Goal: Information Seeking & Learning: Learn about a topic

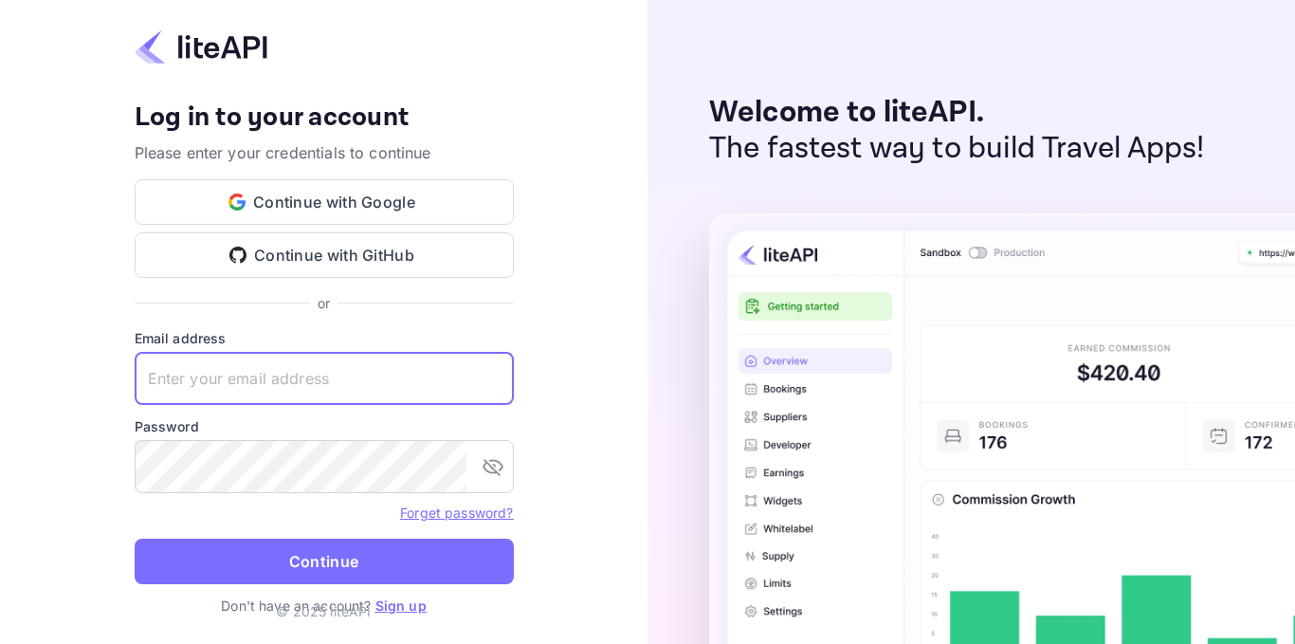
click at [217, 379] on input "text" at bounding box center [324, 378] width 379 height 53
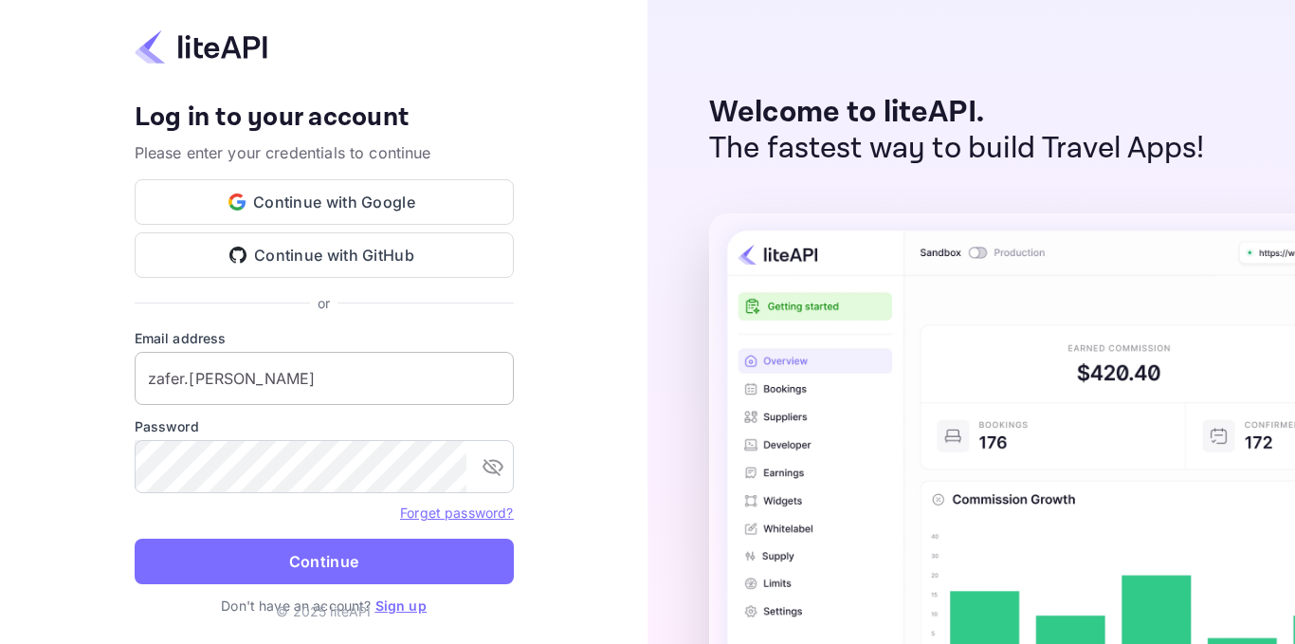
click at [238, 385] on input "zafer.tepe" at bounding box center [324, 378] width 379 height 53
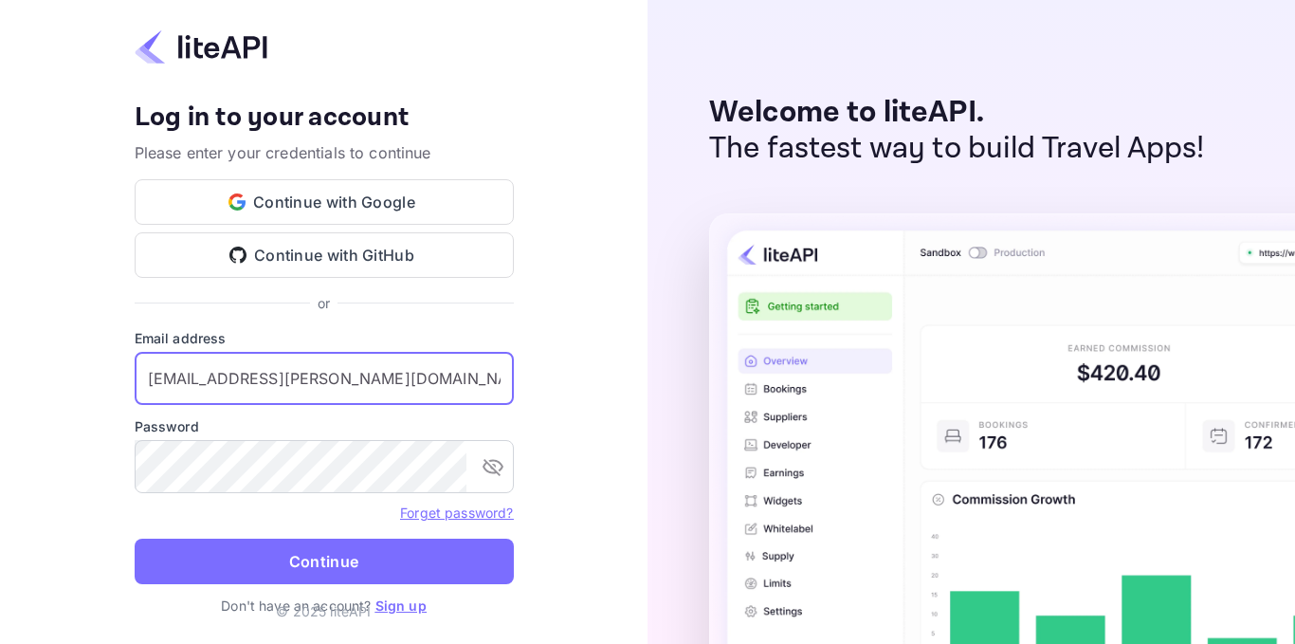
type input "zafer.tepe@tulpars.com.tr"
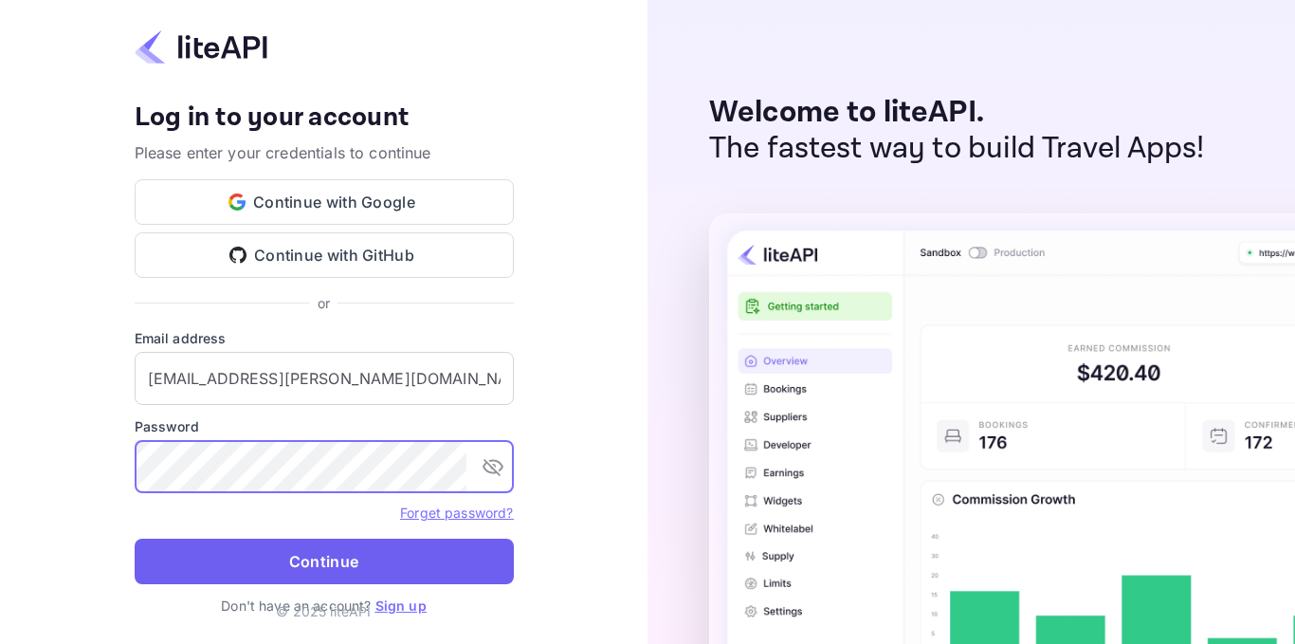
click at [312, 560] on button "Continue" at bounding box center [324, 562] width 379 height 46
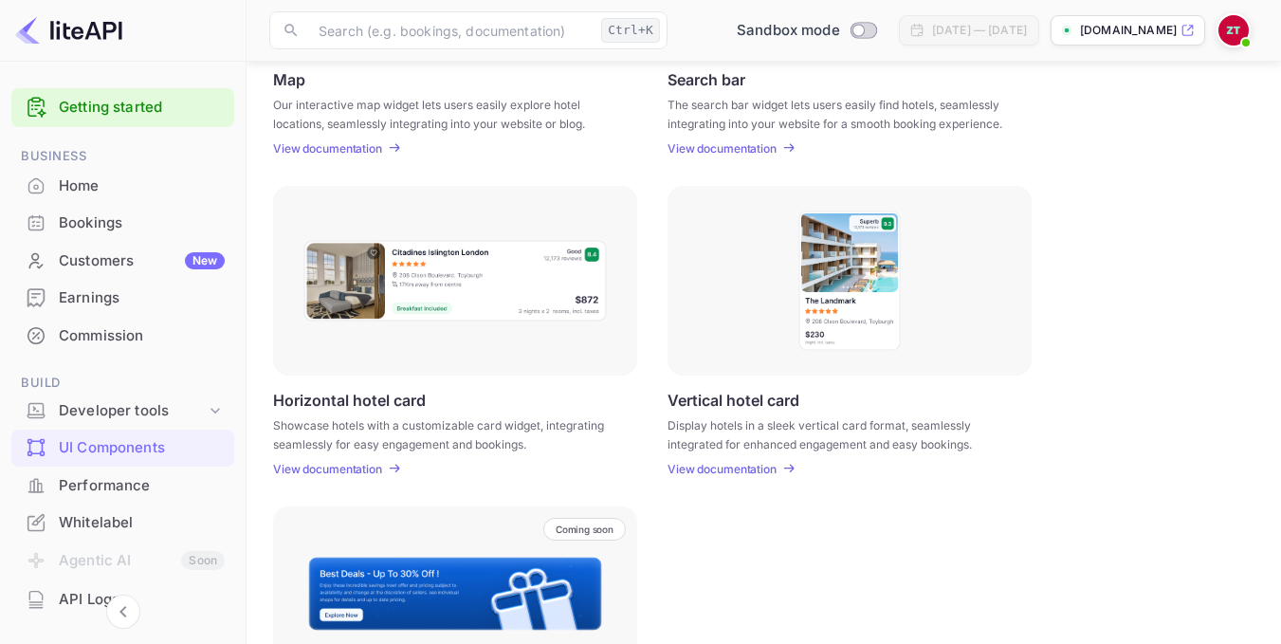
scroll to position [471, 0]
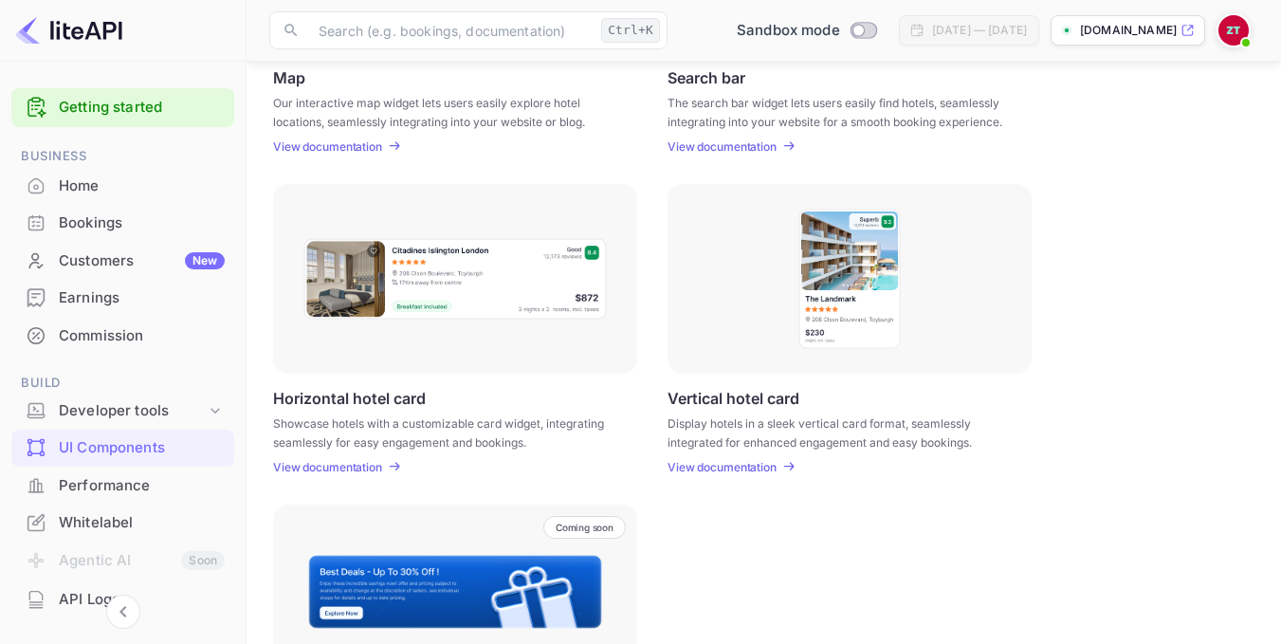
click at [373, 476] on div "UI Components Embed interactive hotel widgets into your website with customizab…" at bounding box center [763, 198] width 989 height 1171
click at [372, 471] on p "View documentation" at bounding box center [327, 467] width 109 height 14
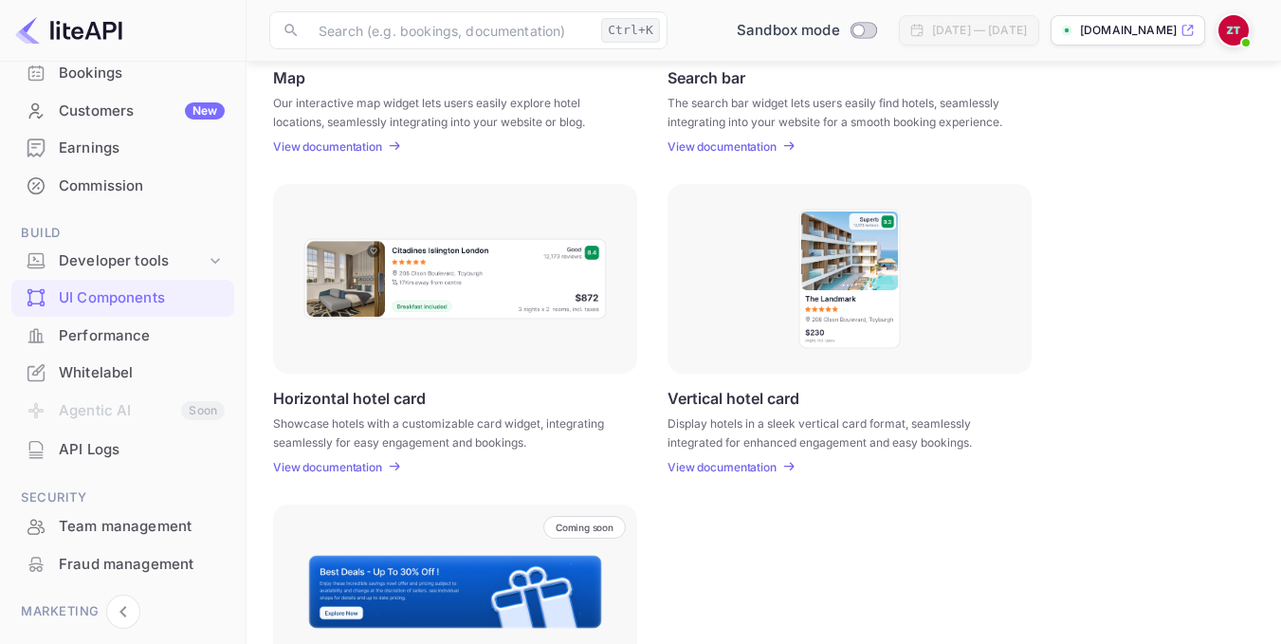
scroll to position [0, 0]
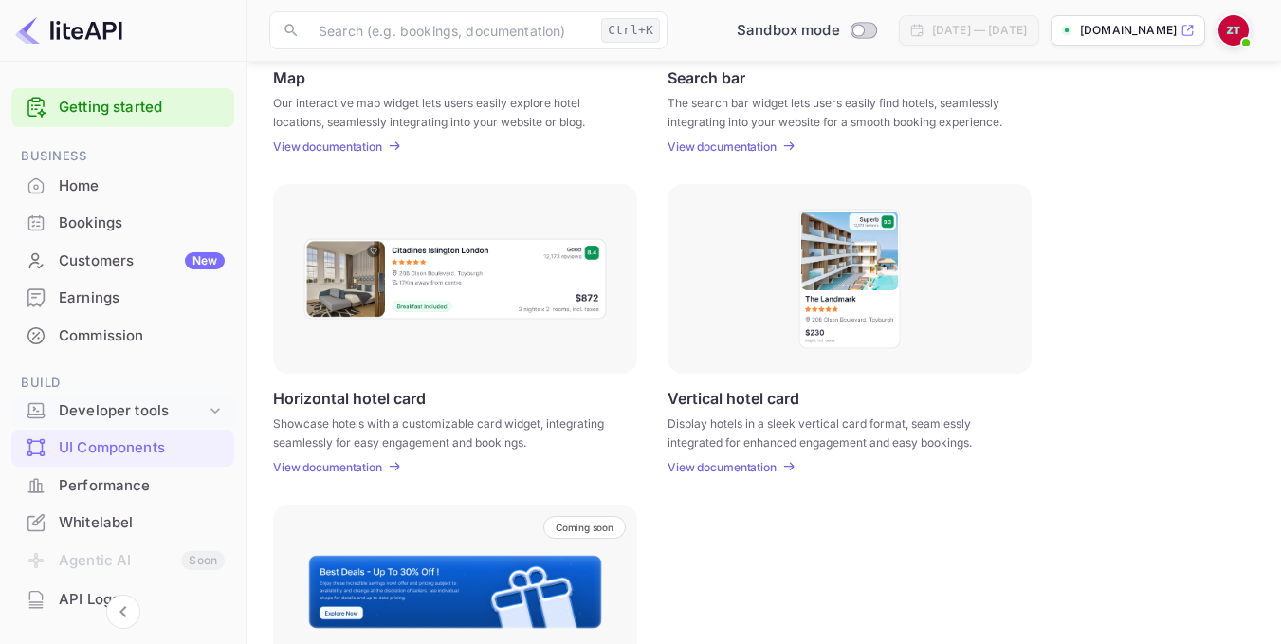
click at [97, 413] on div "Developer tools" at bounding box center [132, 411] width 147 height 22
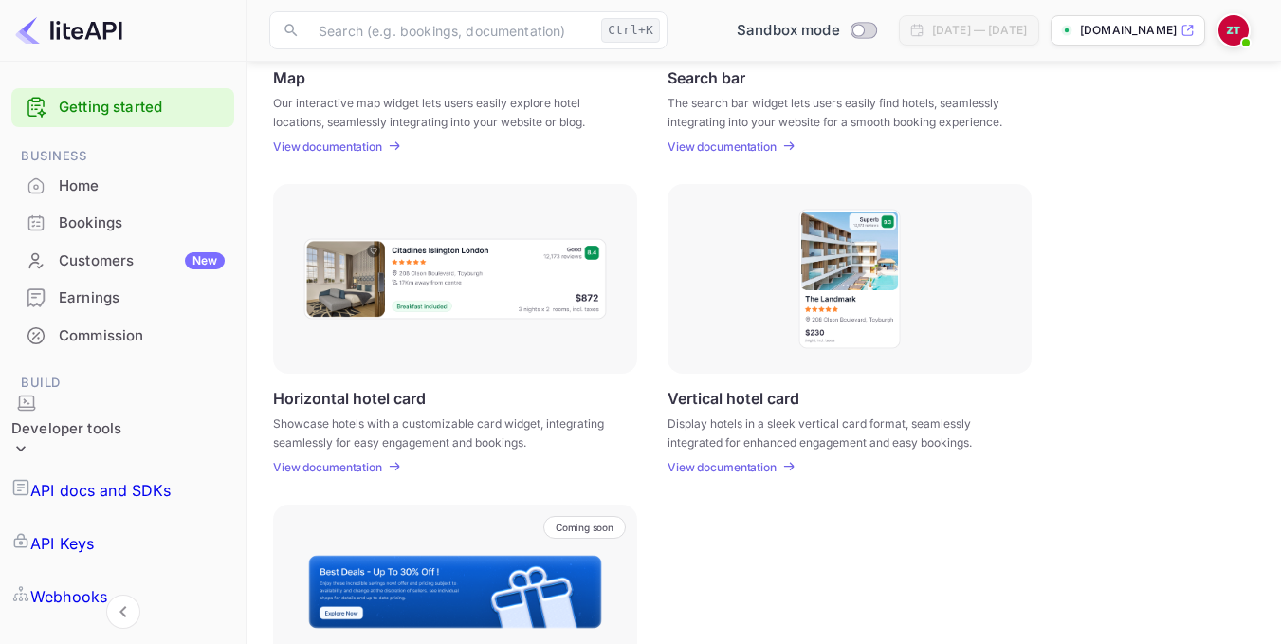
click at [123, 479] on p "API docs and SDKs" at bounding box center [100, 490] width 141 height 23
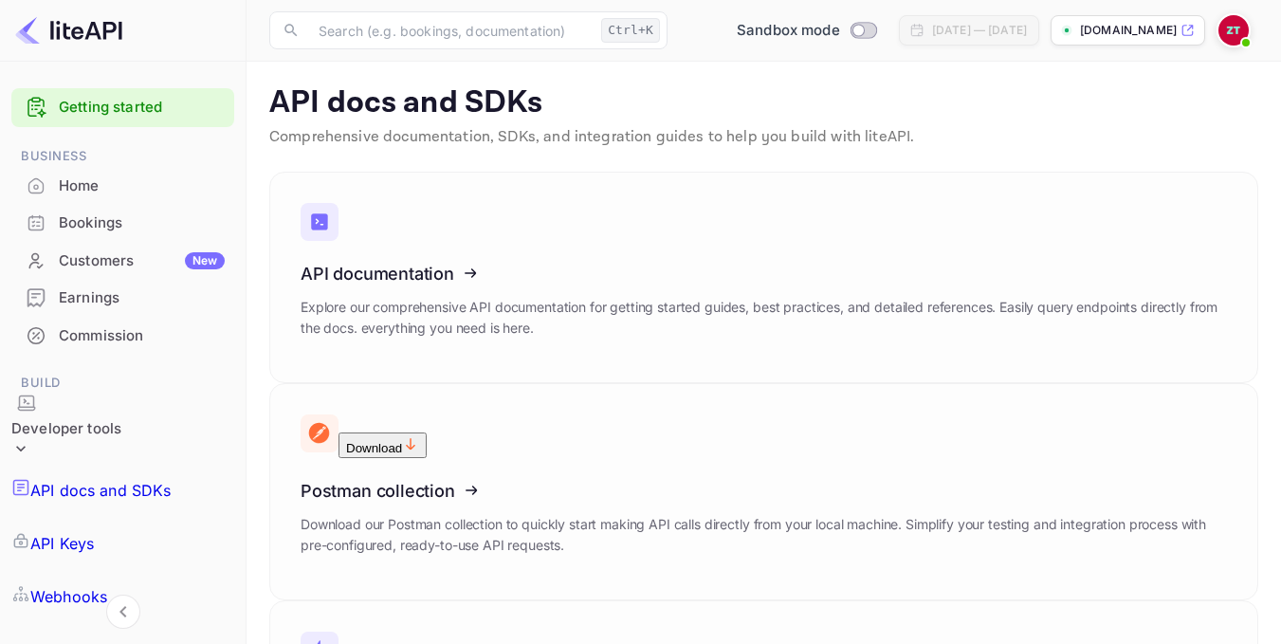
scroll to position [59, 0]
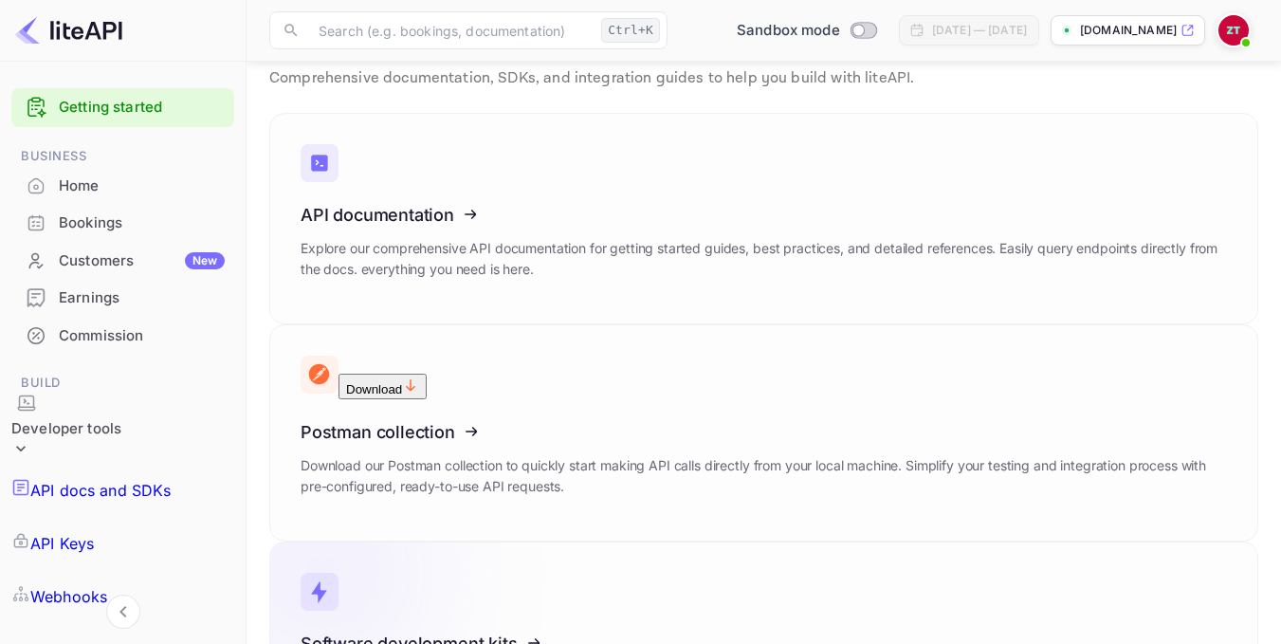
click at [519, 542] on icon at bounding box center [417, 639] width 295 height 195
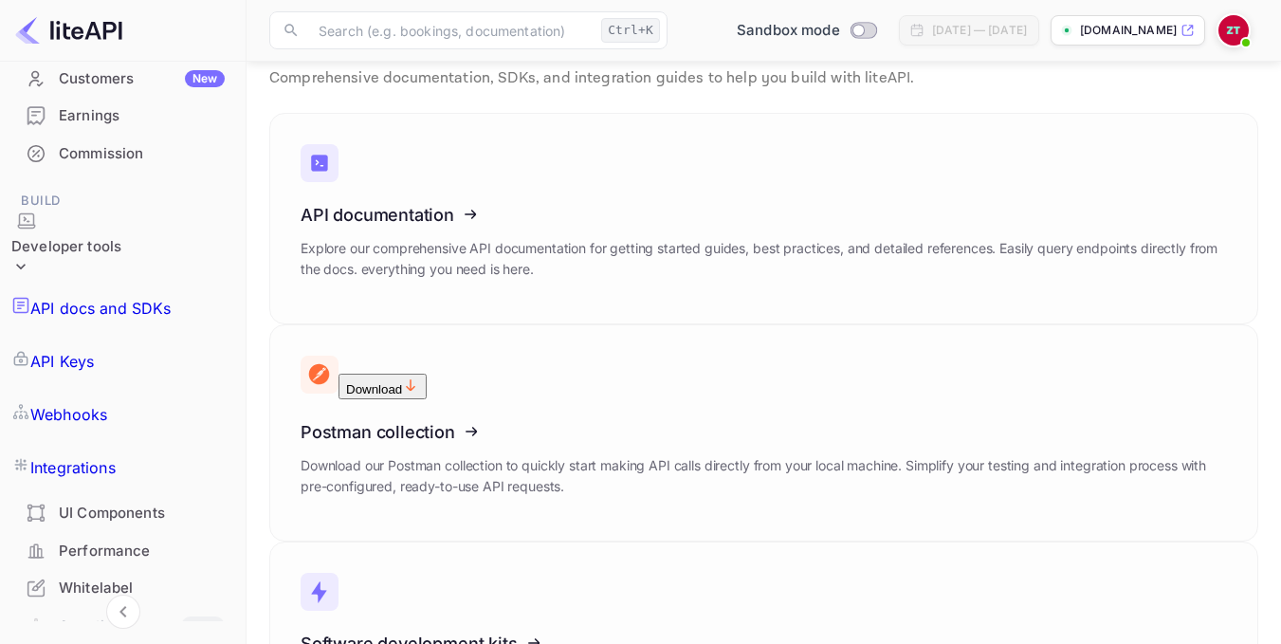
scroll to position [190, 0]
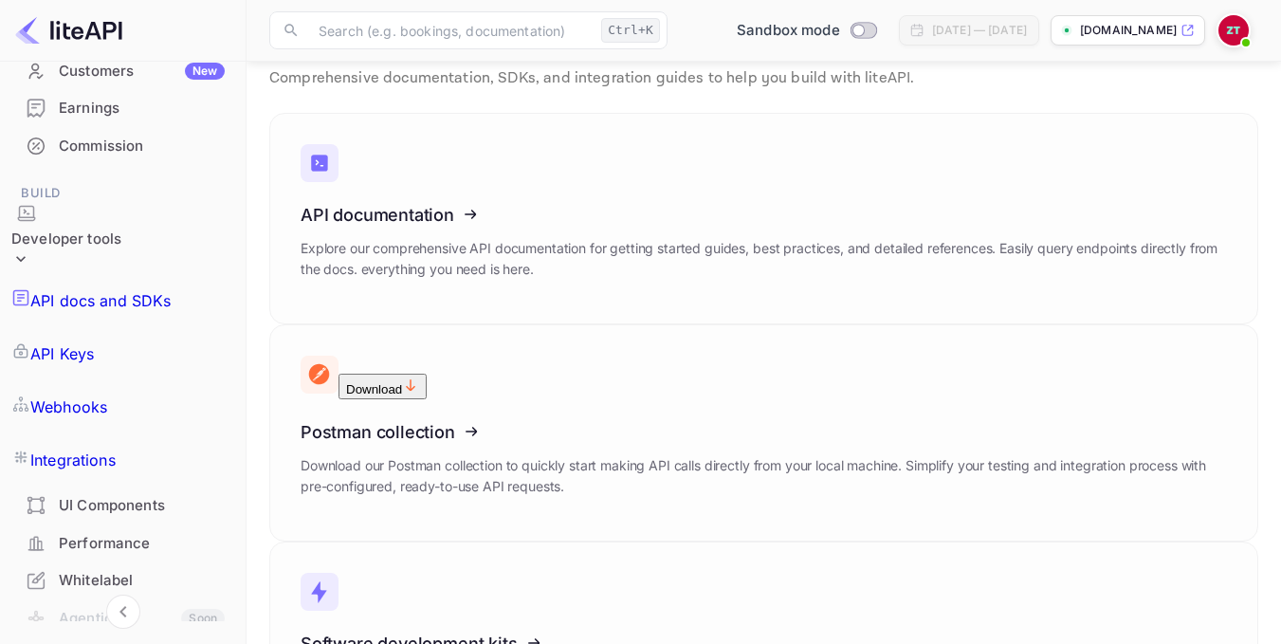
click at [101, 570] on div "Whitelabel" at bounding box center [142, 581] width 166 height 22
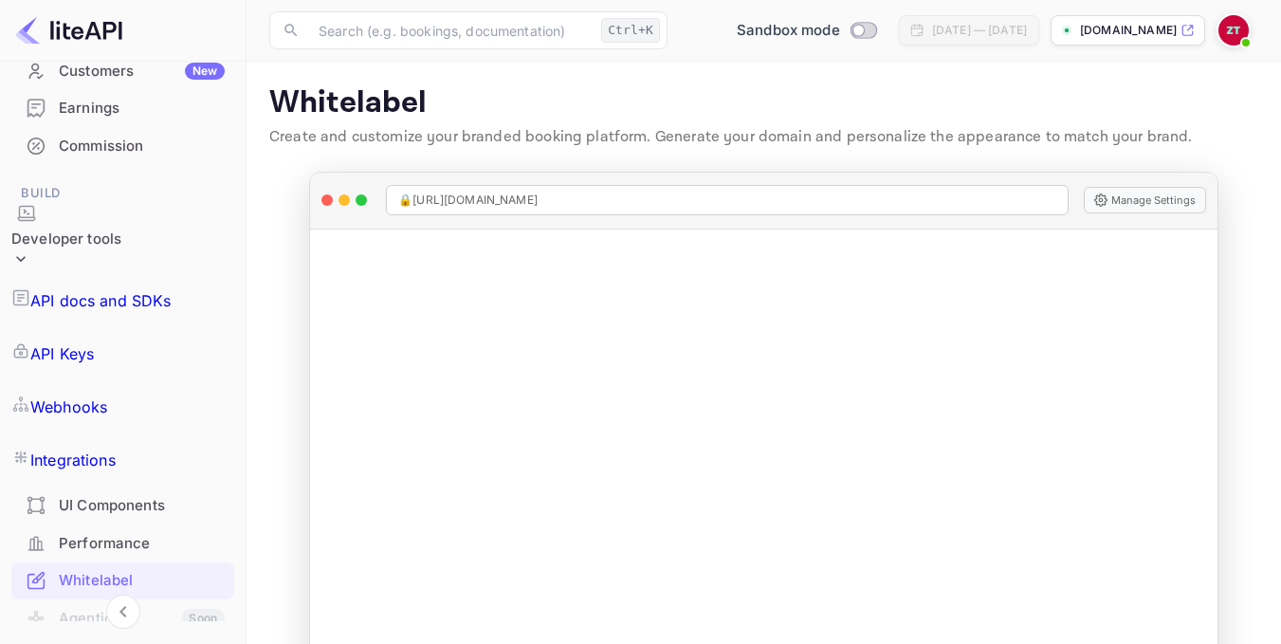
click at [1120, 27] on p "[DOMAIN_NAME]" at bounding box center [1128, 30] width 97 height 17
click at [130, 570] on div "Whitelabel" at bounding box center [142, 581] width 166 height 22
click at [1097, 29] on p "[DOMAIN_NAME]" at bounding box center [1128, 30] width 97 height 17
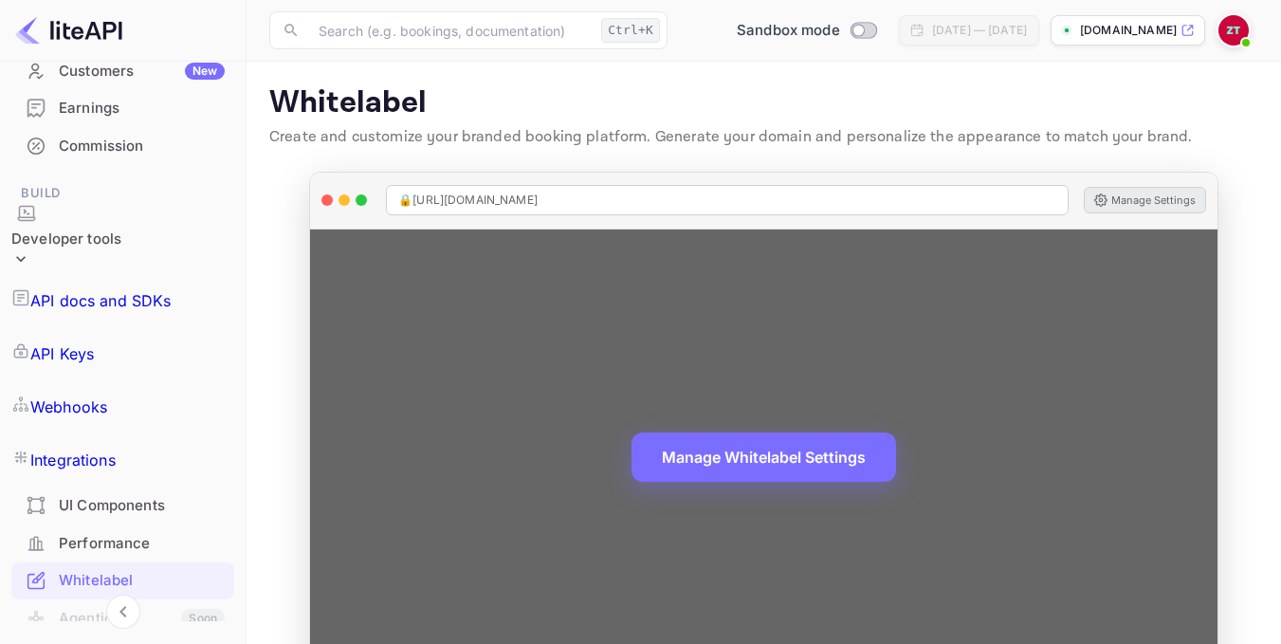
click at [1122, 200] on button "Manage Settings" at bounding box center [1145, 200] width 122 height 27
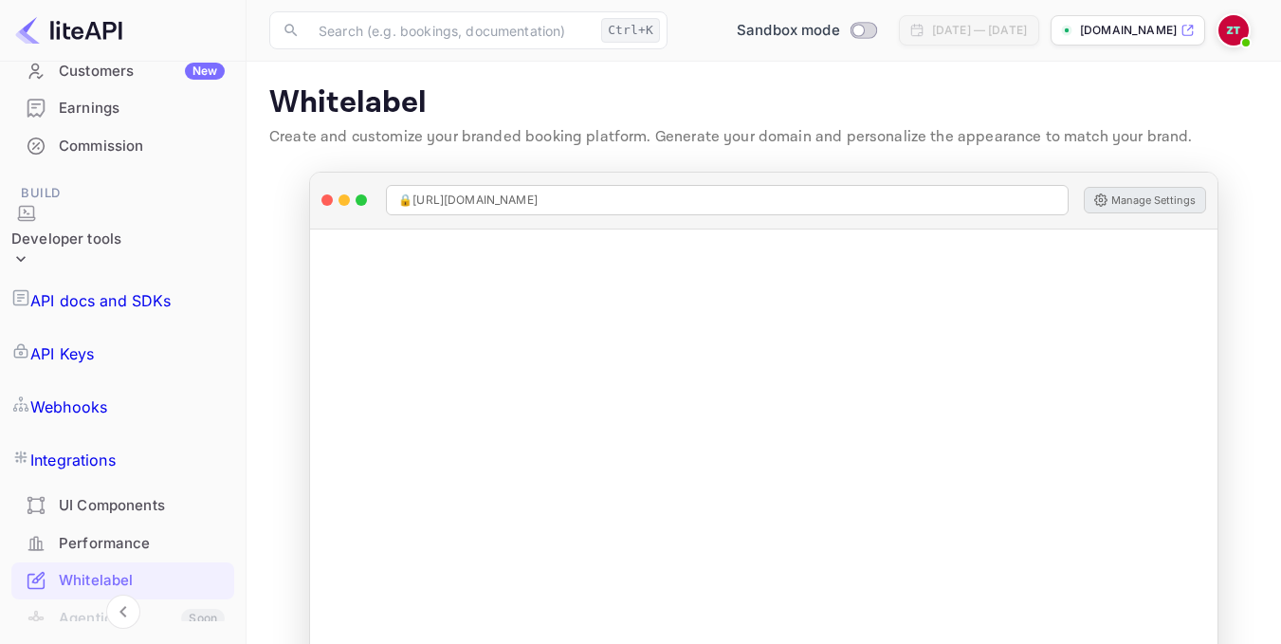
drag, startPoint x: 241, startPoint y: 444, endPoint x: 234, endPoint y: 509, distance: 65.8
click at [234, 509] on div "Getting started Business Home Bookings Customers New Earnings Commission Build …" at bounding box center [123, 418] width 246 height 1055
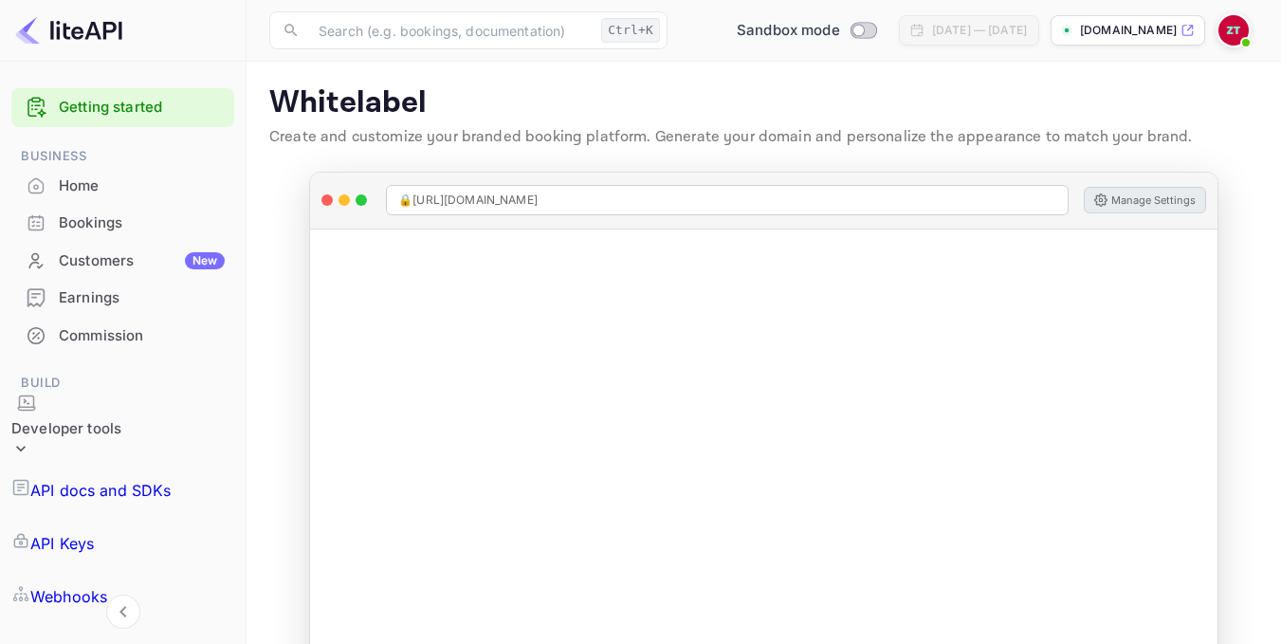
click at [154, 340] on div "Commission" at bounding box center [142, 336] width 166 height 22
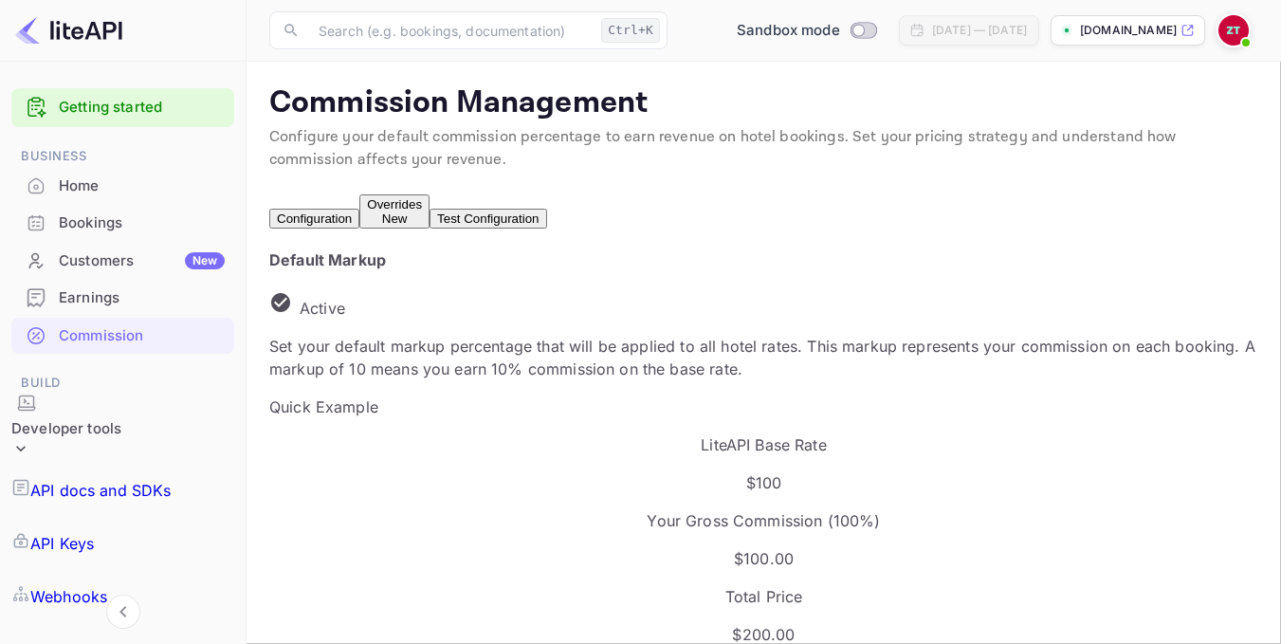
scroll to position [322, 579]
click at [125, 266] on div "Customers New" at bounding box center [142, 261] width 166 height 22
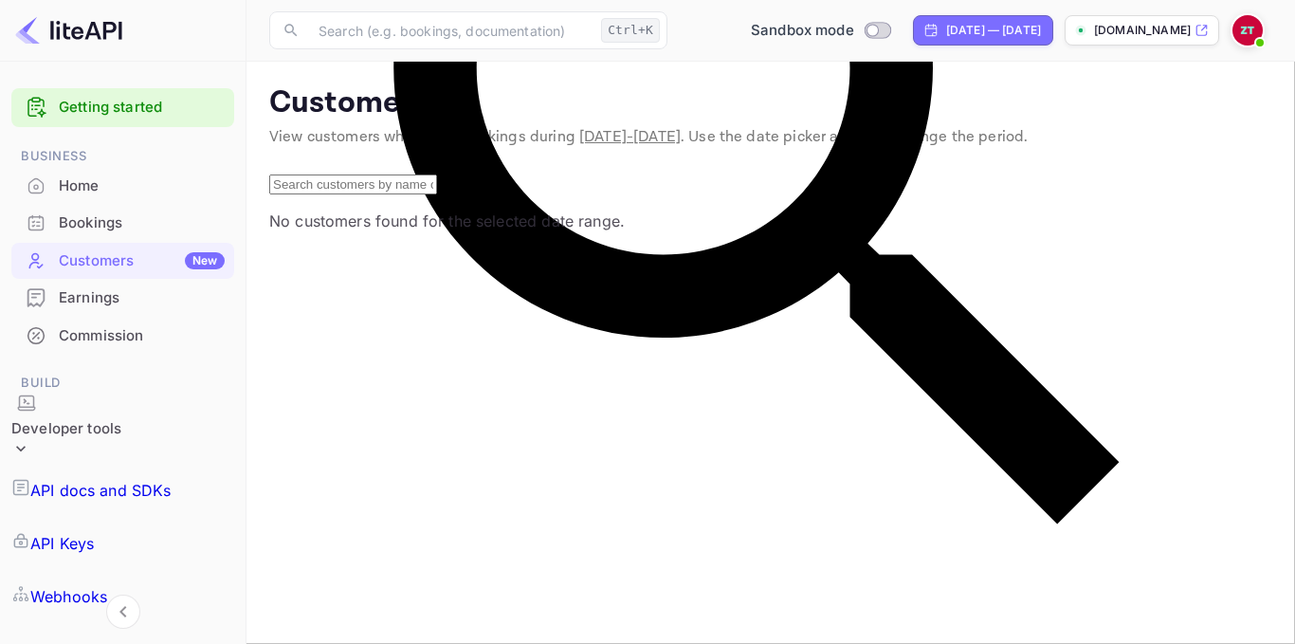
click at [119, 224] on div "Bookings" at bounding box center [142, 223] width 166 height 22
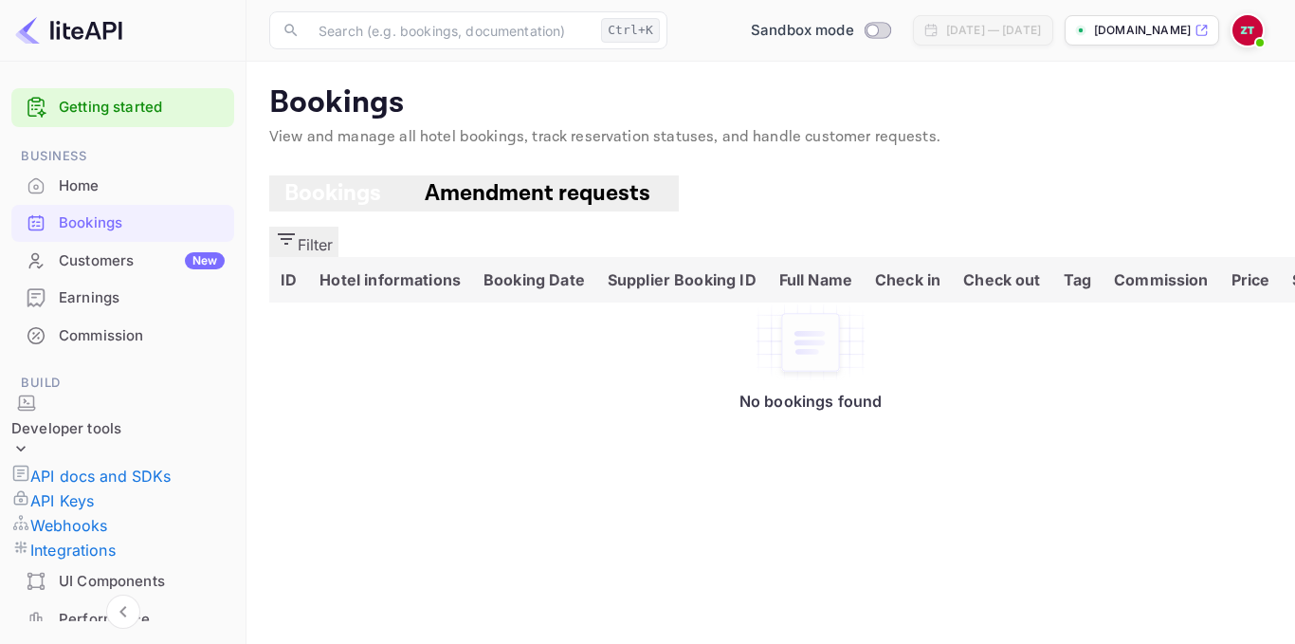
click at [119, 178] on div "Home" at bounding box center [142, 186] width 166 height 22
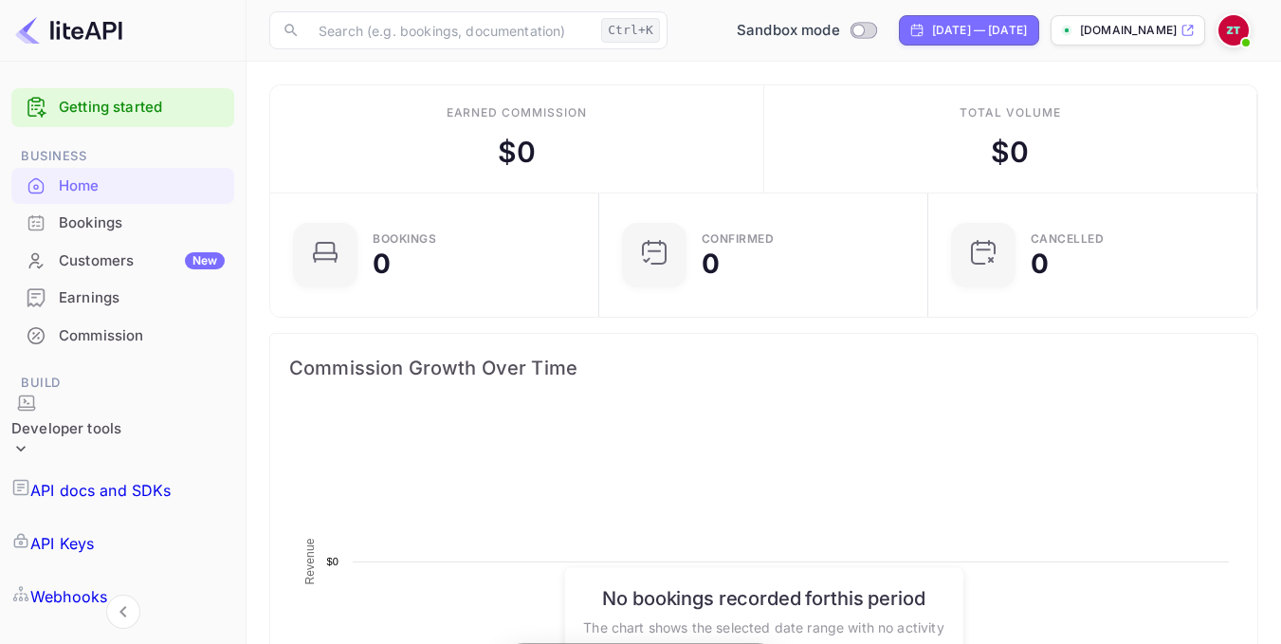
scroll to position [294, 303]
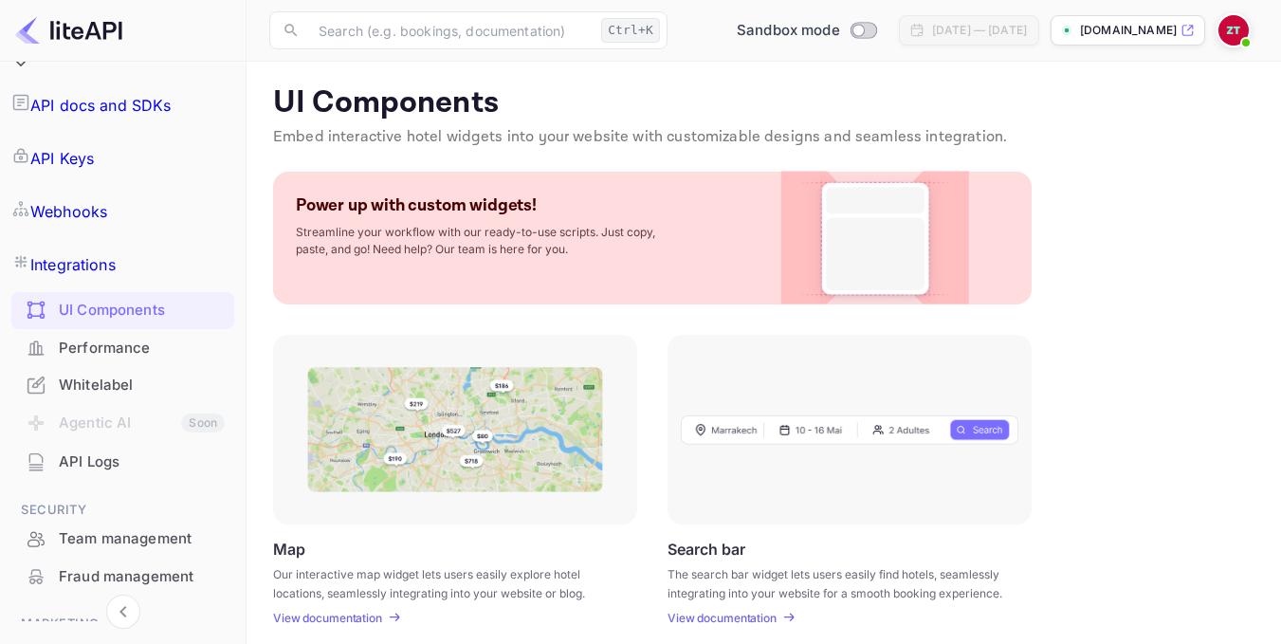
scroll to position [388, 0]
click at [104, 335] on div "Performance" at bounding box center [142, 346] width 166 height 22
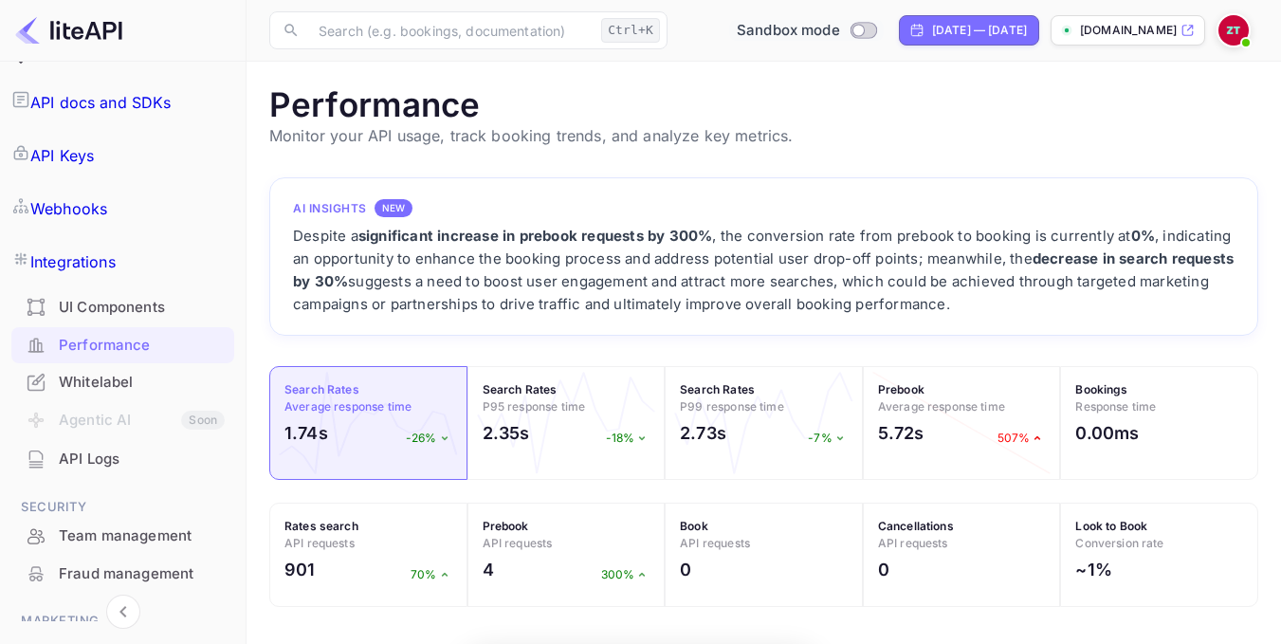
scroll to position [474, 975]
click at [139, 297] on div "UI Components" at bounding box center [142, 308] width 166 height 22
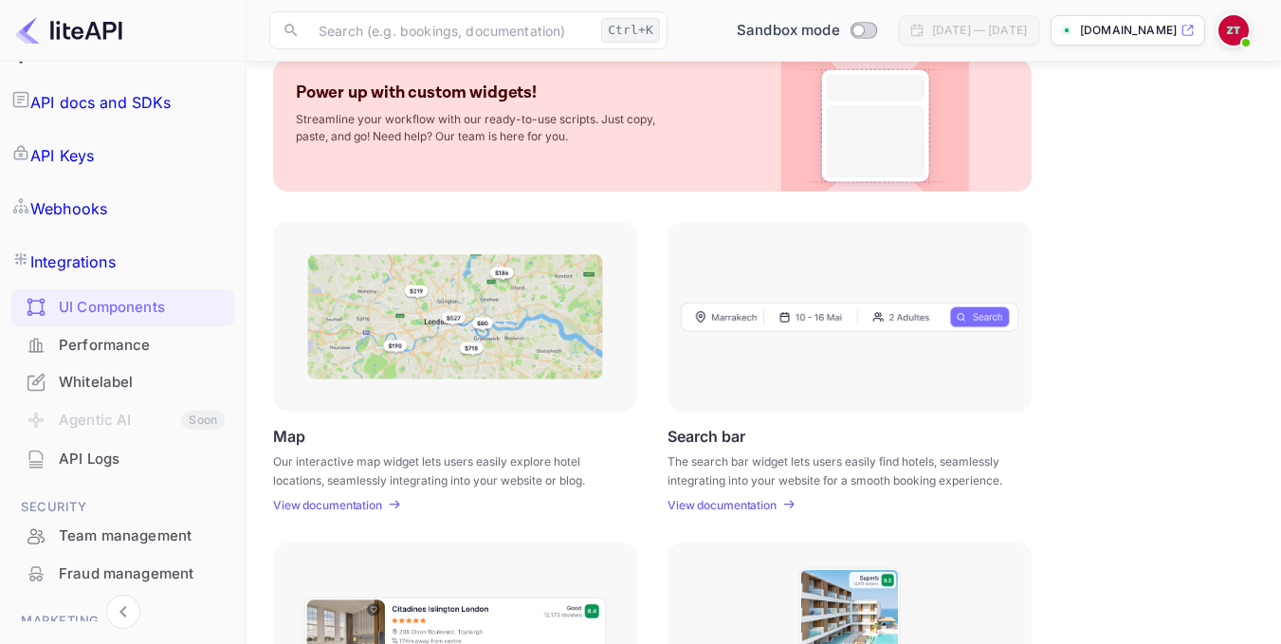
scroll to position [95, 0]
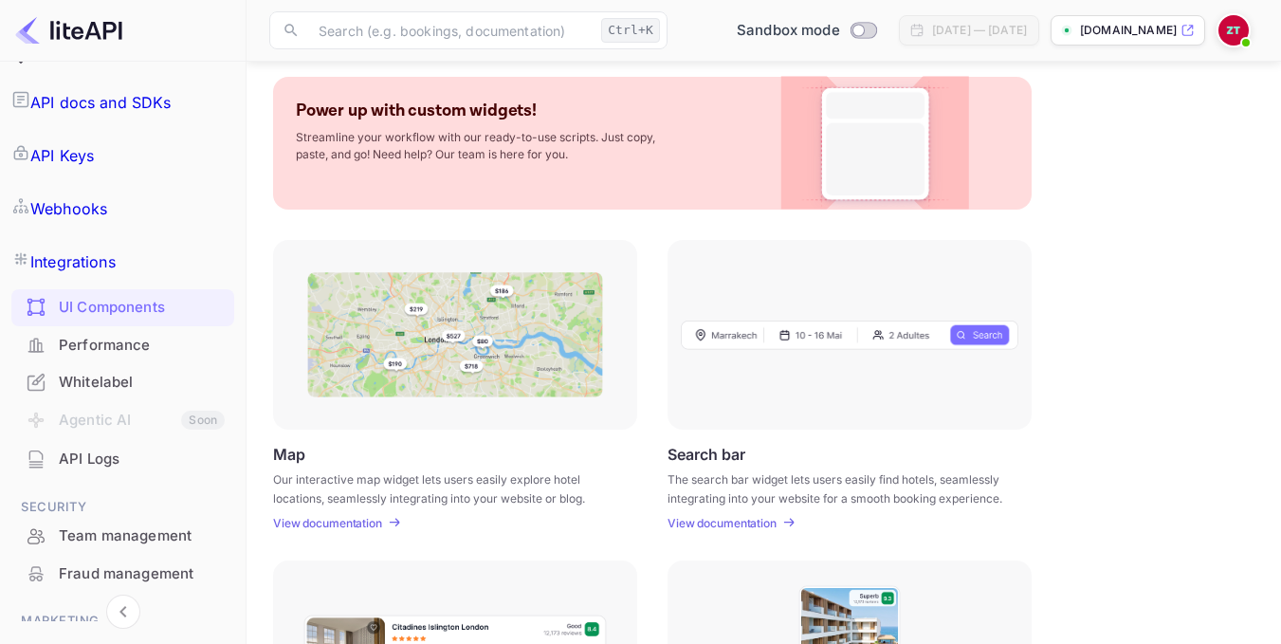
click at [747, 342] on img at bounding box center [850, 335] width 338 height 30
click at [718, 522] on p "View documentation" at bounding box center [722, 523] width 109 height 14
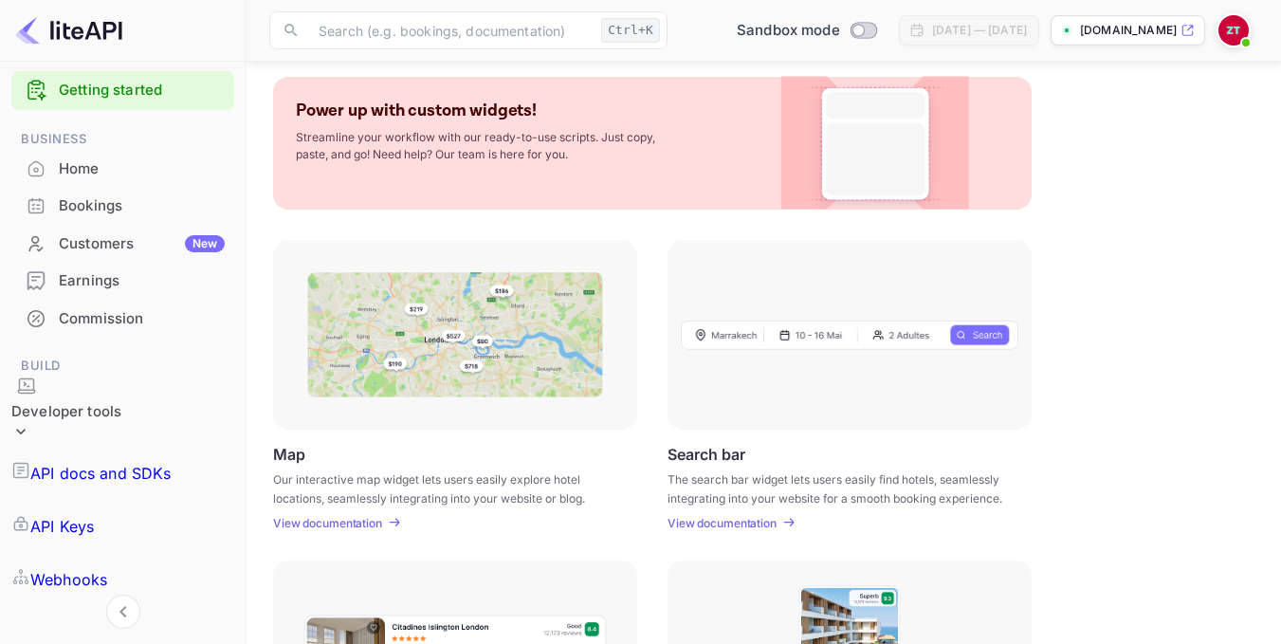
scroll to position [0, 0]
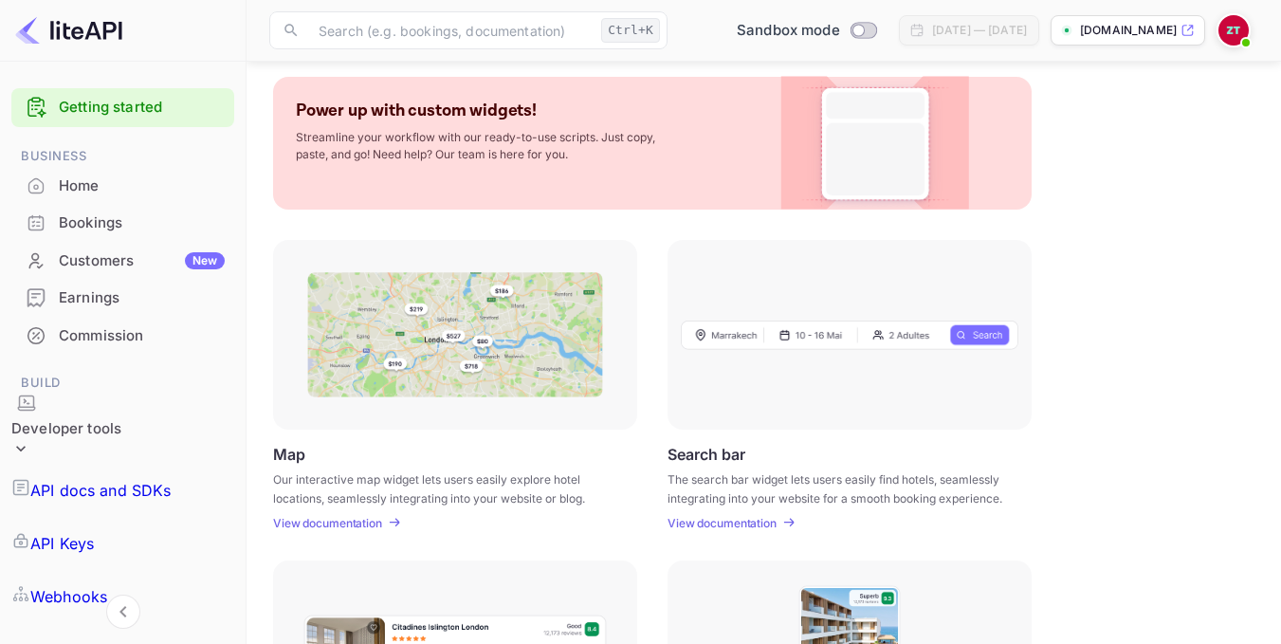
click at [125, 345] on div "Commission" at bounding box center [142, 336] width 166 height 22
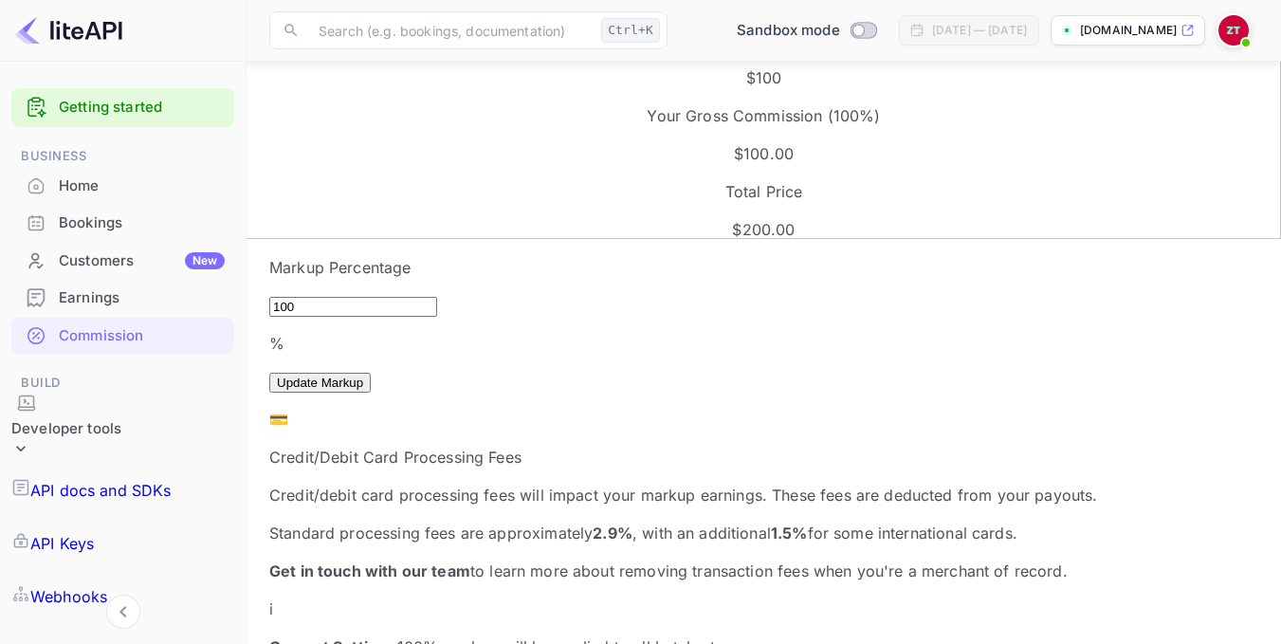
scroll to position [431, 0]
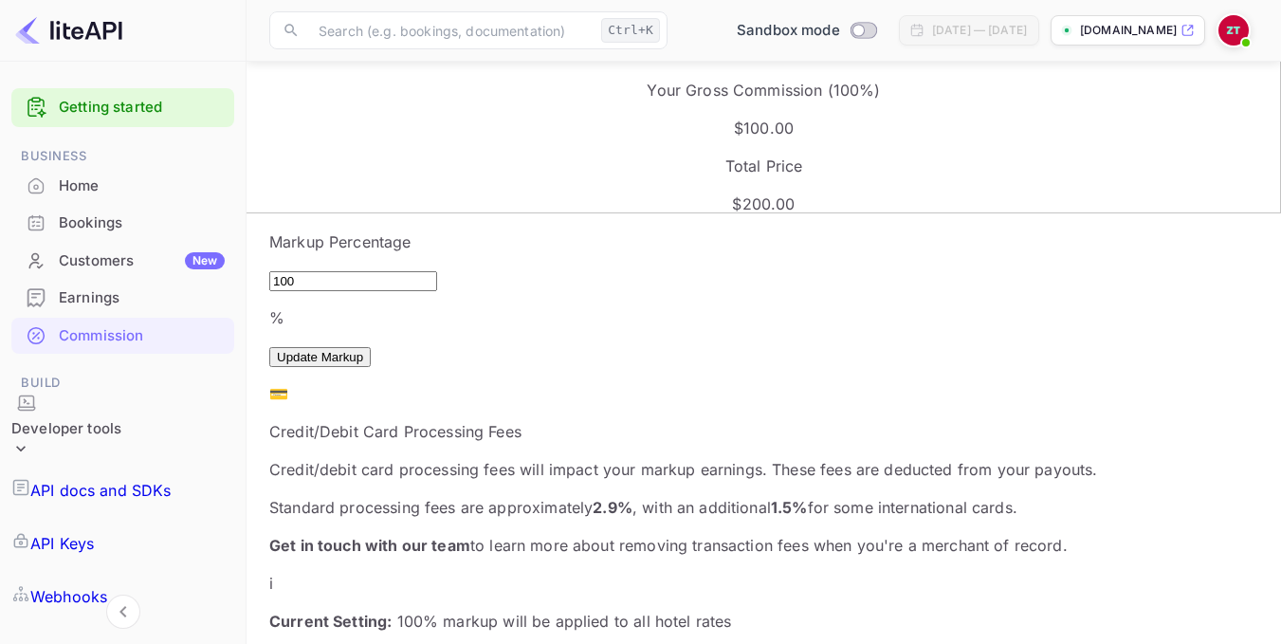
drag, startPoint x: 983, startPoint y: 269, endPoint x: 1190, endPoint y: 314, distance: 211.5
copy div "Suggested Selling Price (SSP) Follow hotel SSP guidelines to avoid rate violati…"
